Goal: Navigation & Orientation: Find specific page/section

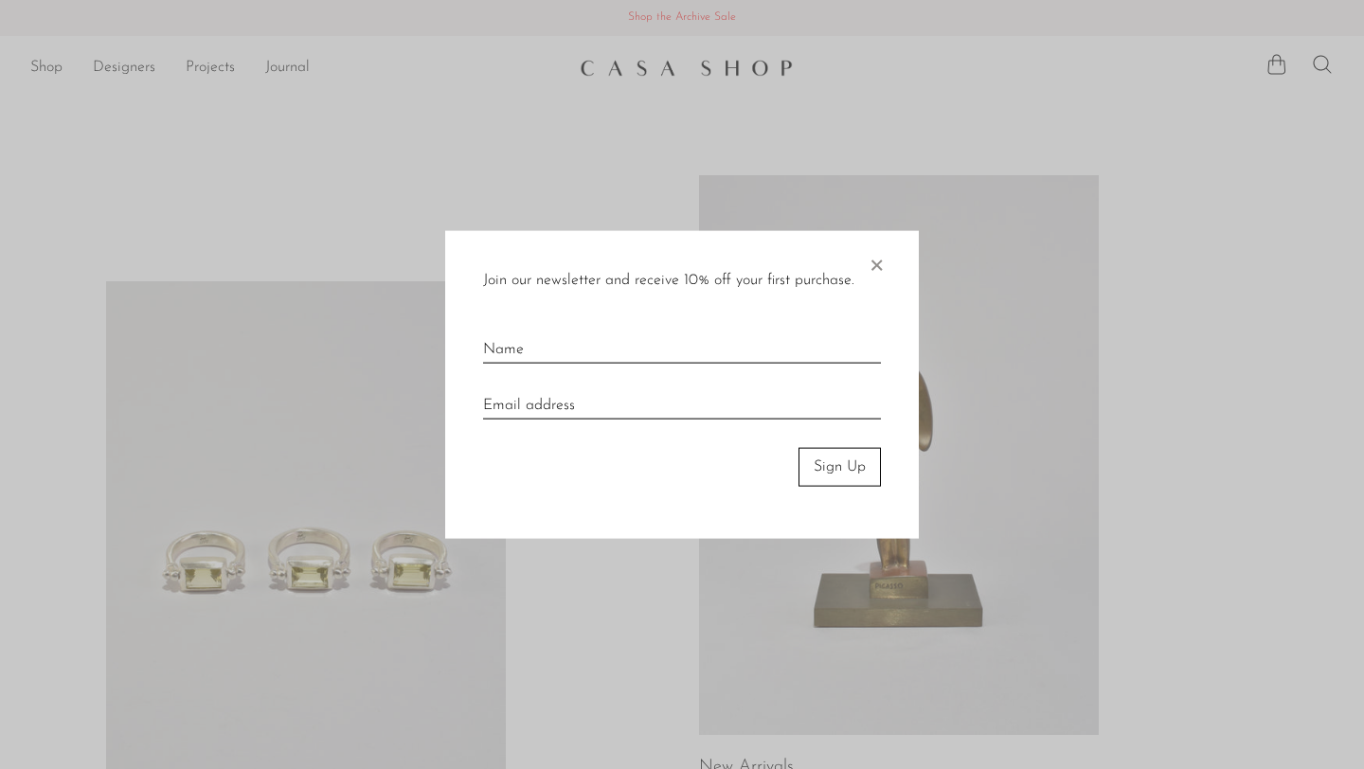
click at [876, 258] on span "×" at bounding box center [876, 261] width 19 height 61
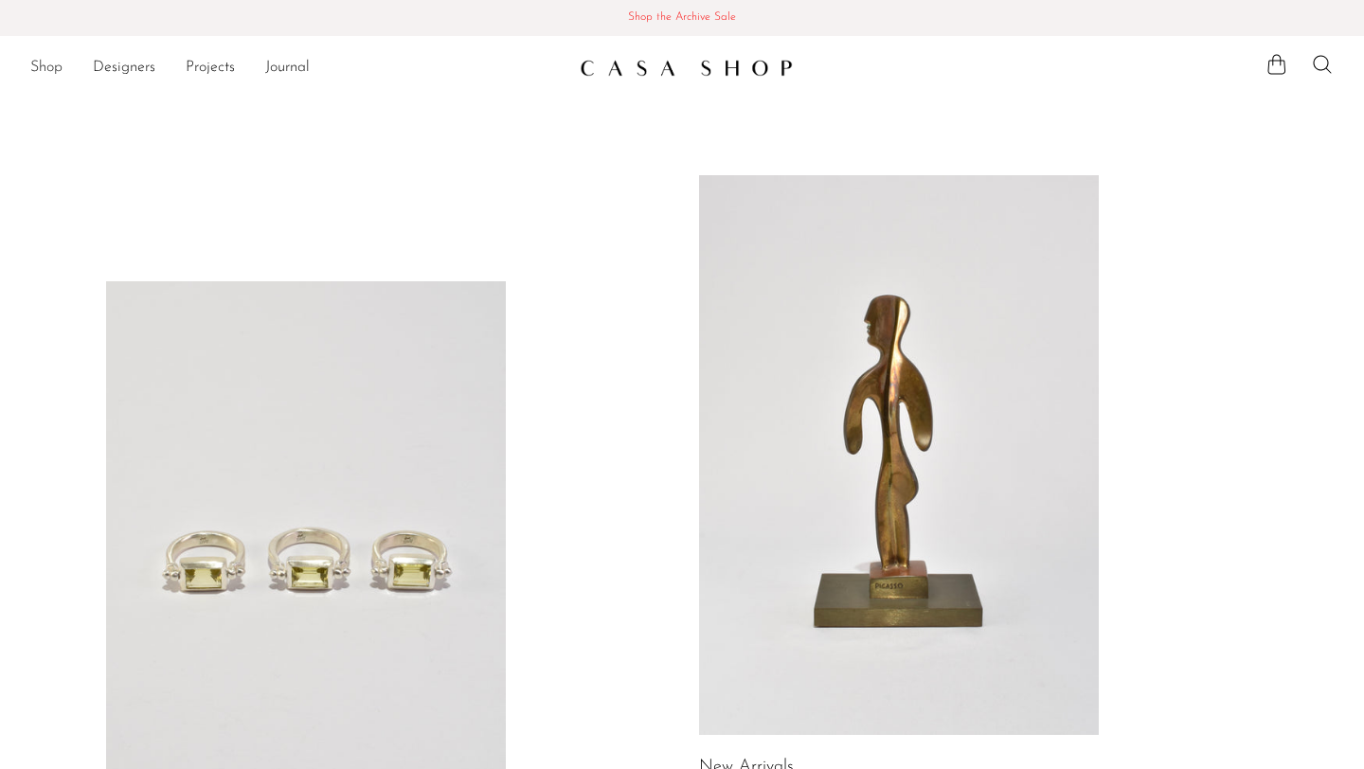
click at [48, 76] on link "Shop" at bounding box center [46, 68] width 32 height 25
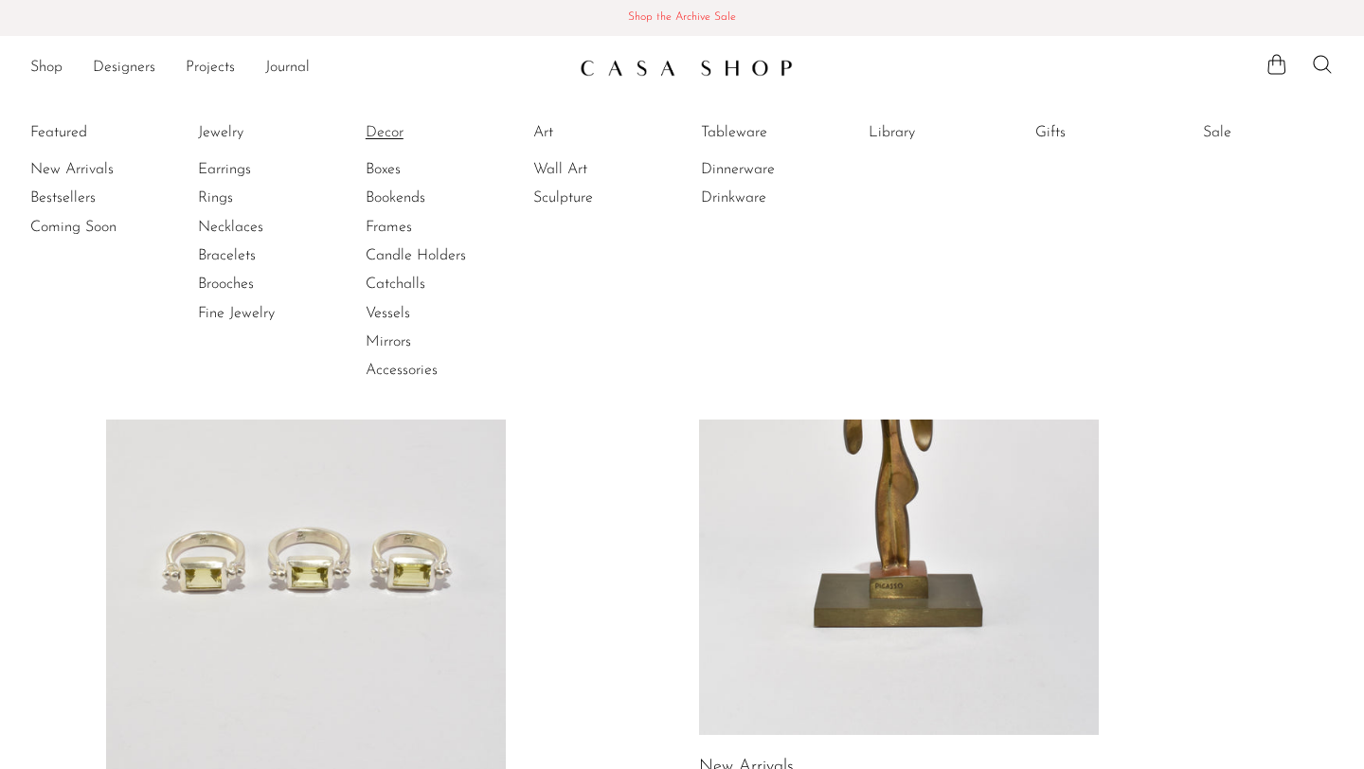
click at [392, 139] on link "Decor" at bounding box center [437, 132] width 142 height 21
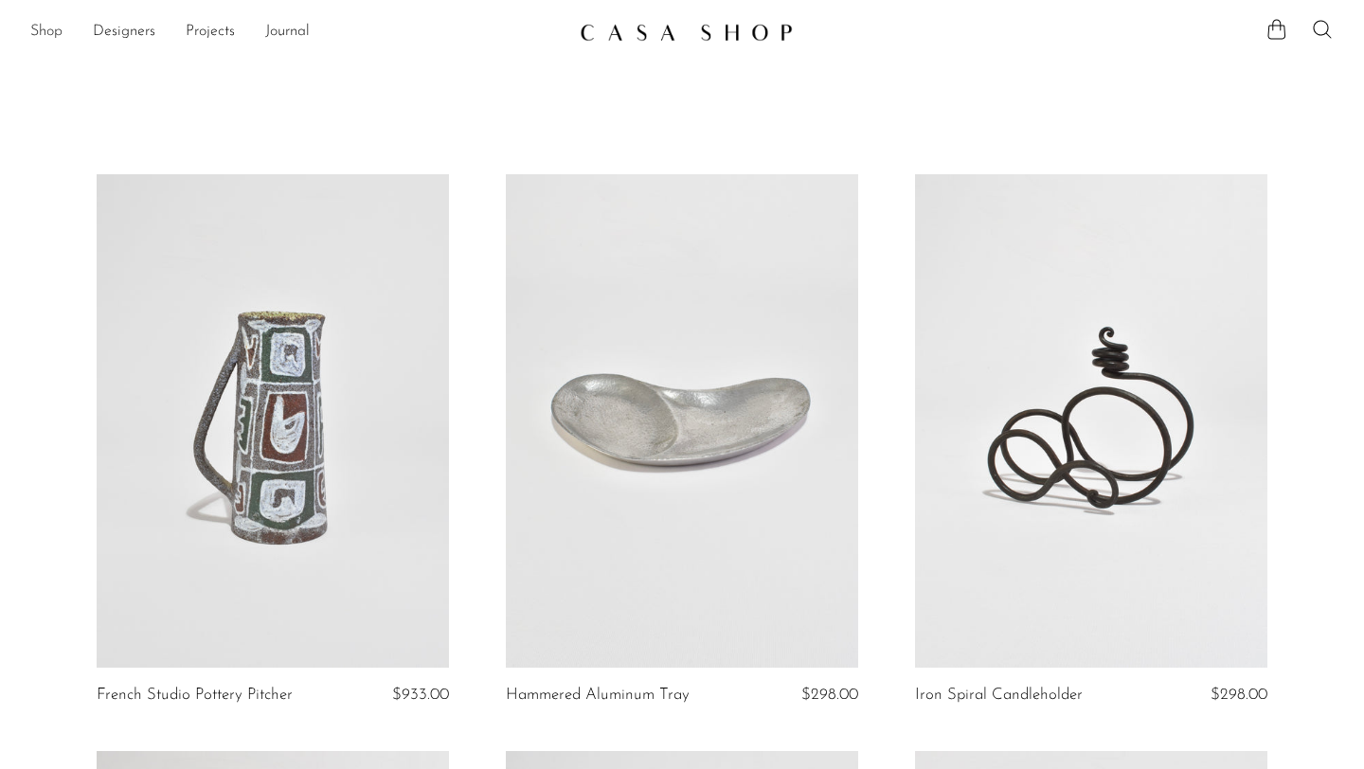
click at [48, 25] on link "Shop" at bounding box center [46, 32] width 32 height 25
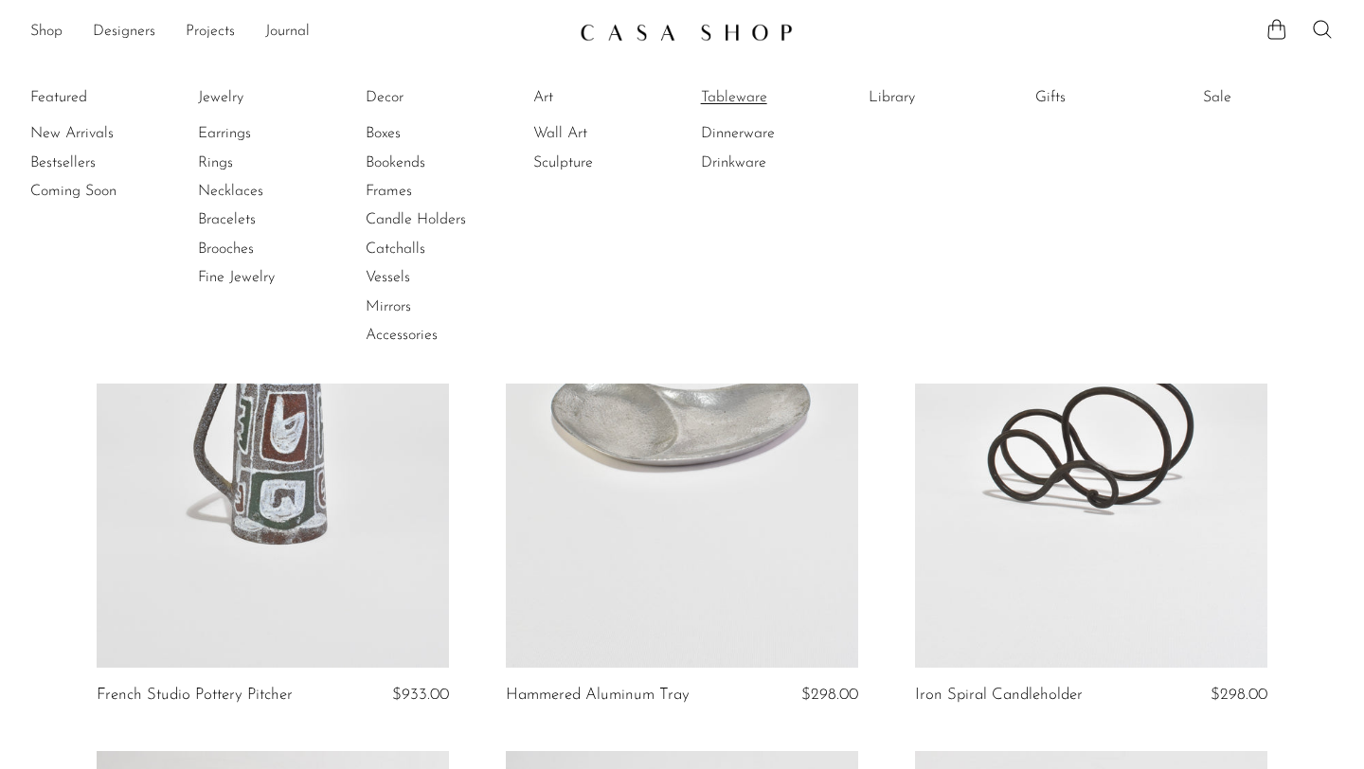
click at [744, 99] on link "Tableware" at bounding box center [772, 97] width 142 height 21
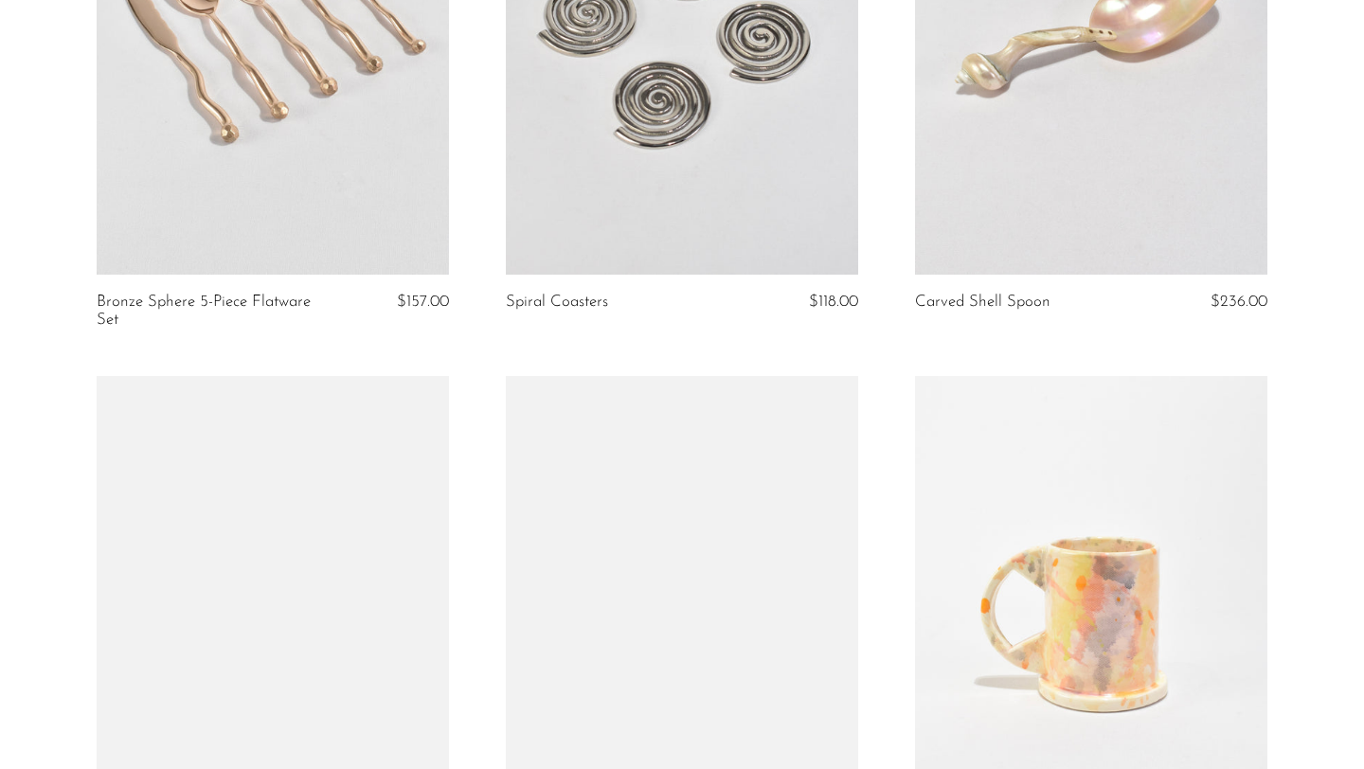
scroll to position [3506, 0]
